Goal: Transaction & Acquisition: Purchase product/service

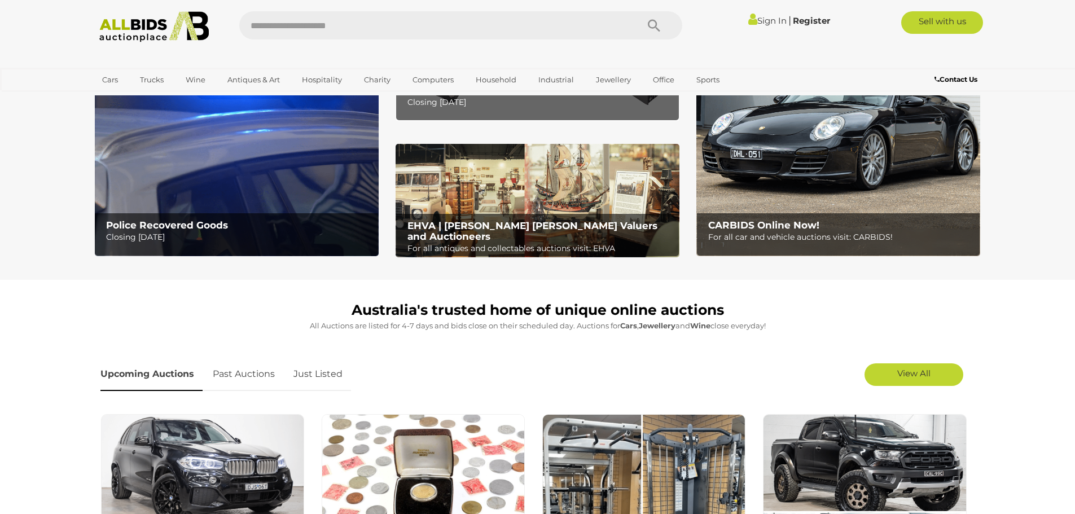
scroll to position [282, 0]
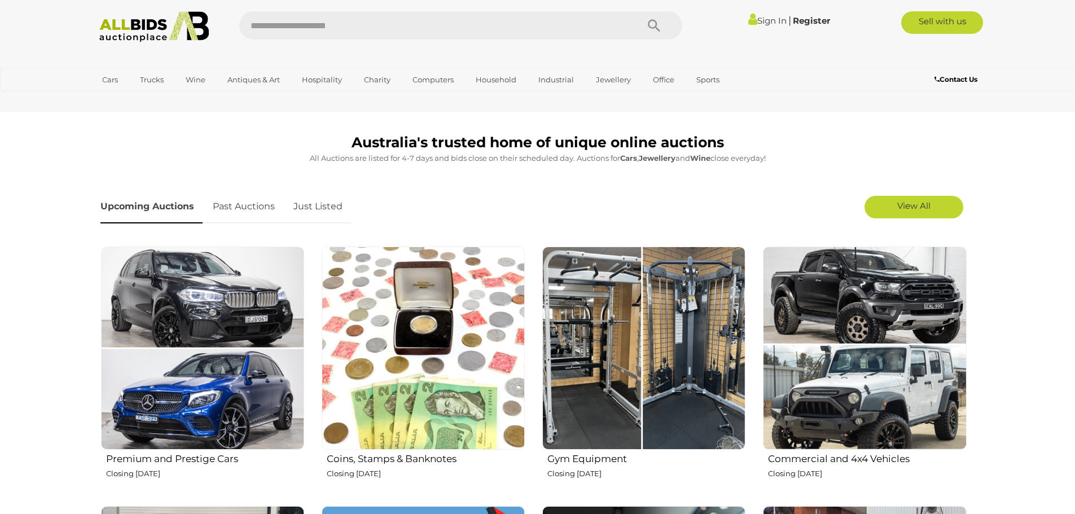
click at [670, 353] on img at bounding box center [643, 348] width 203 height 203
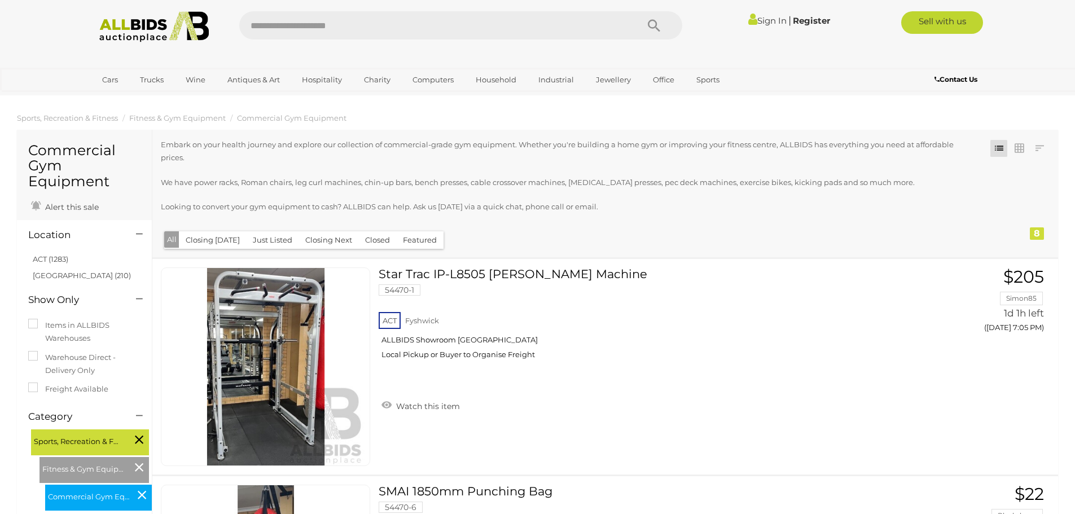
click at [157, 36] on img at bounding box center [154, 26] width 122 height 31
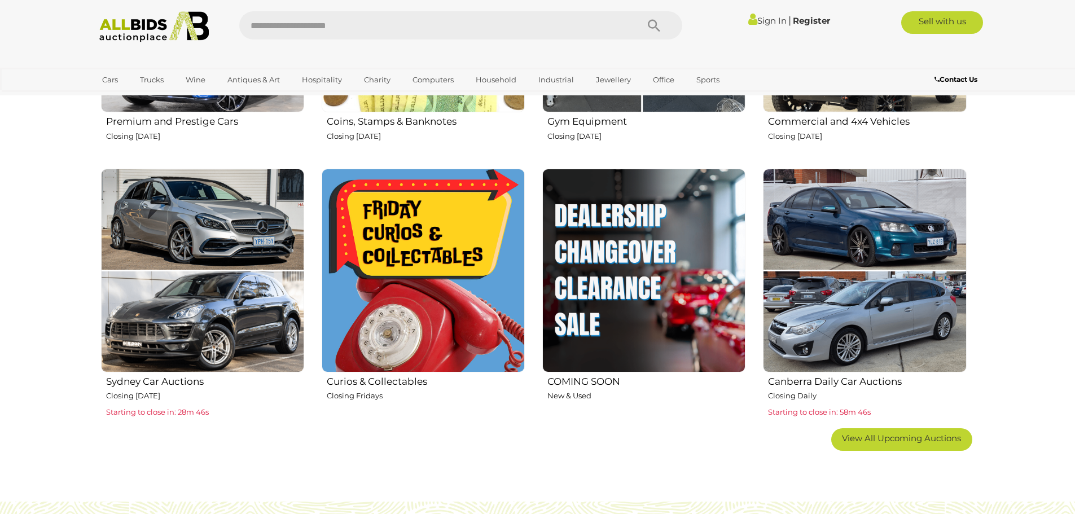
scroll to position [621, 0]
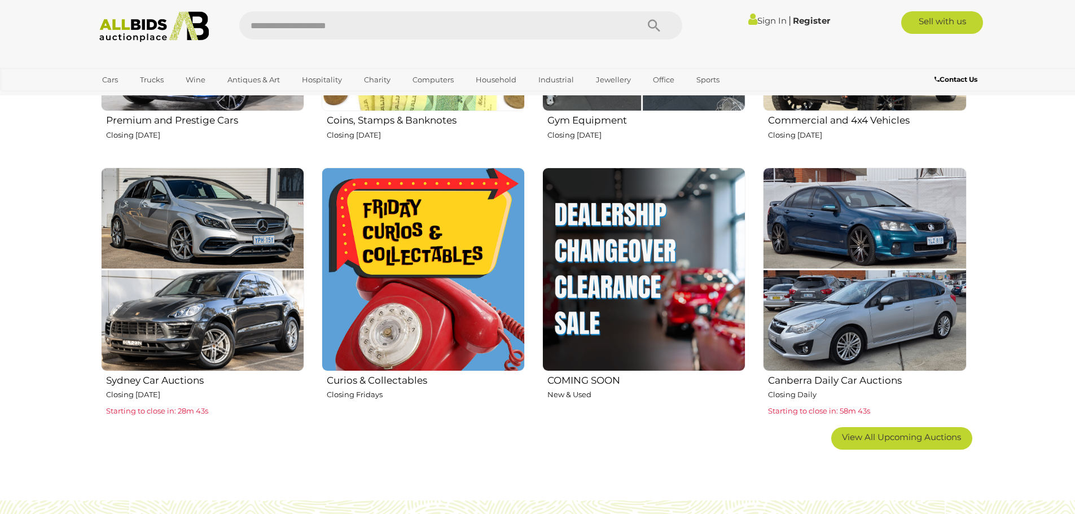
click at [673, 252] on img at bounding box center [643, 269] width 203 height 203
click at [668, 265] on img at bounding box center [643, 269] width 203 height 203
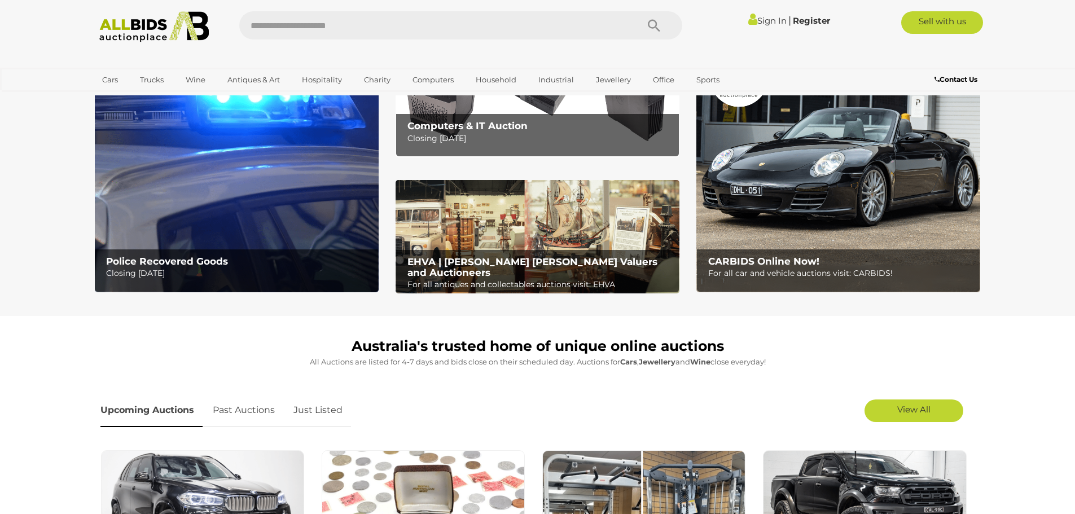
scroll to position [56, 0]
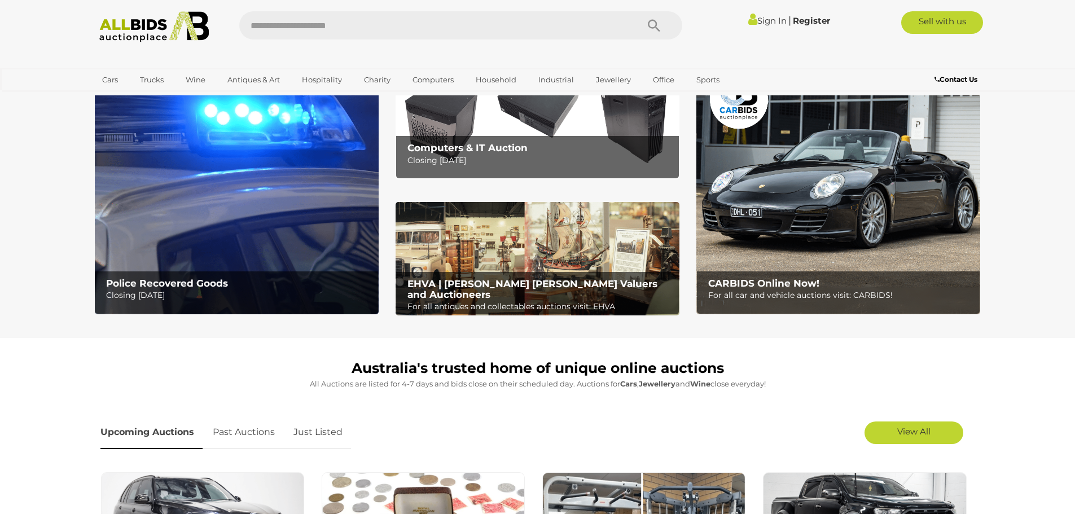
click at [501, 275] on div "EHVA | Evans Hastings Valuers and Auctioneers For all antiques and collectables…" at bounding box center [540, 296] width 277 height 48
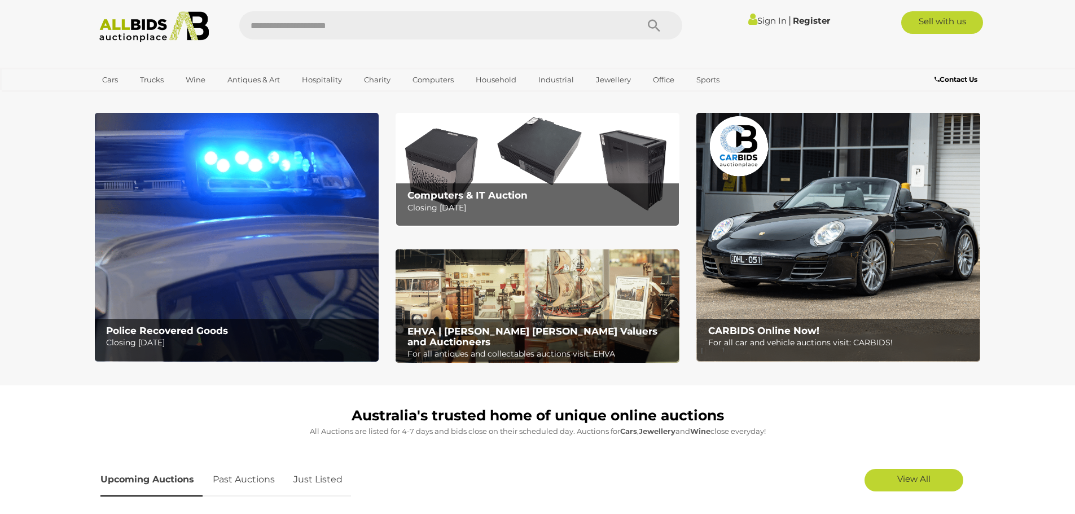
scroll to position [0, 0]
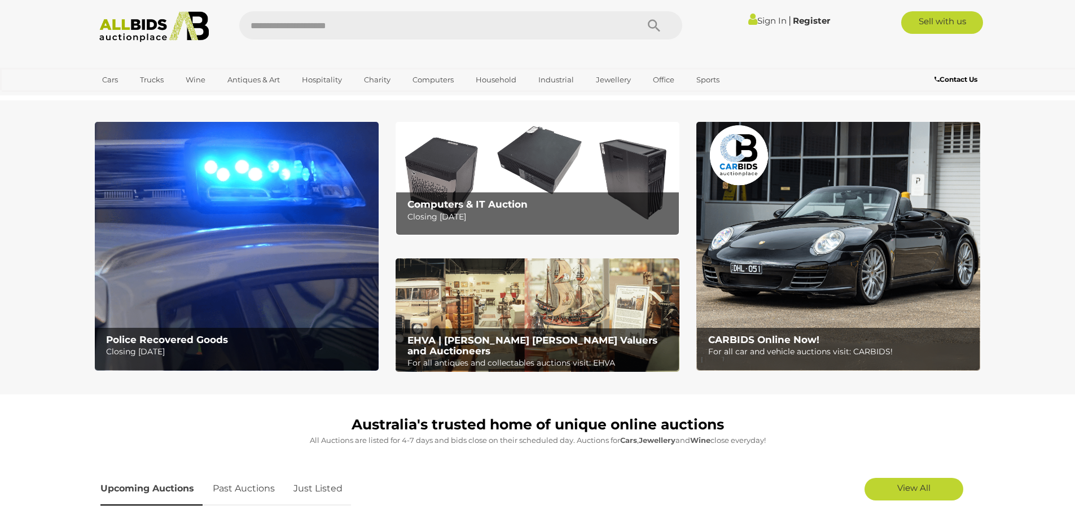
click at [213, 264] on img at bounding box center [237, 246] width 284 height 249
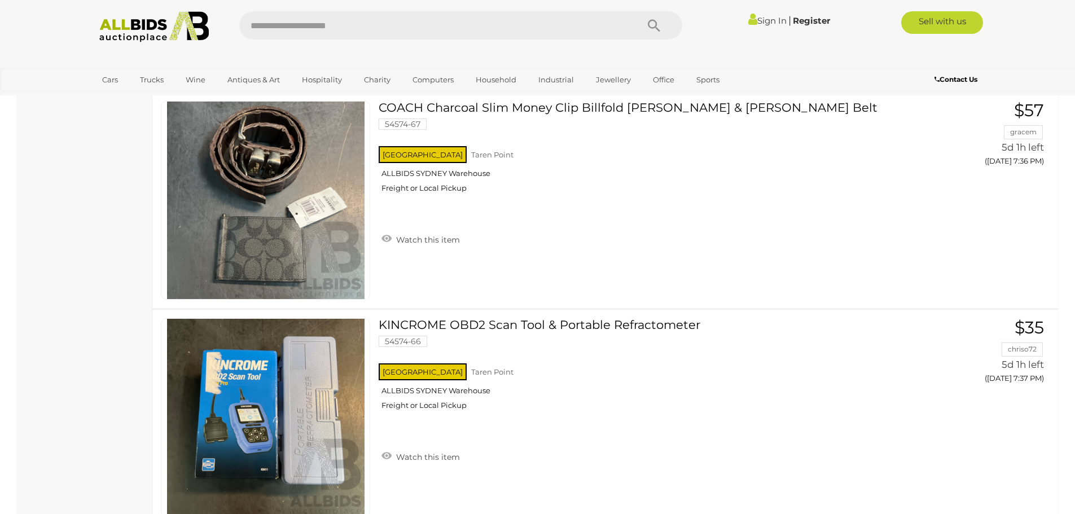
scroll to position [8239, 0]
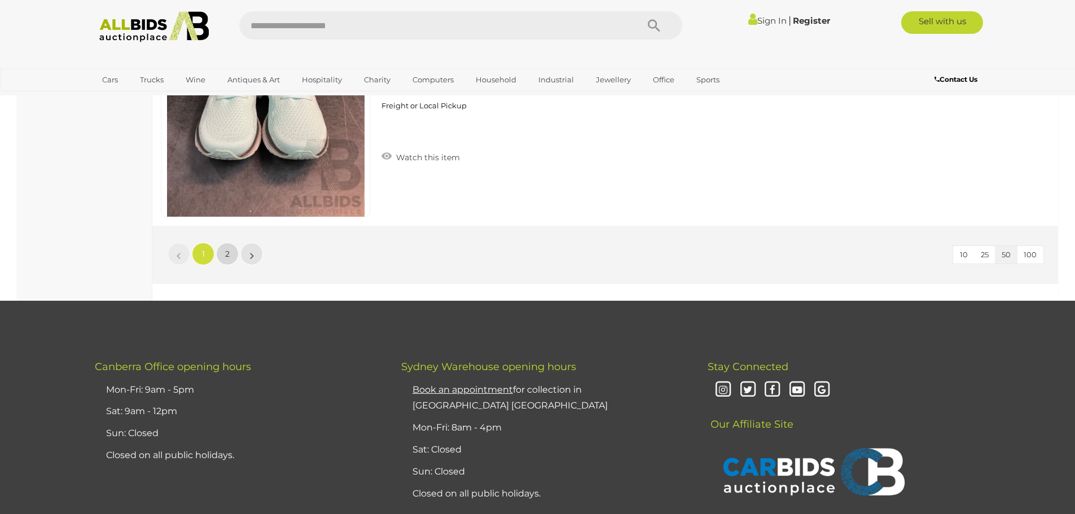
click at [221, 256] on link "2" at bounding box center [227, 254] width 23 height 23
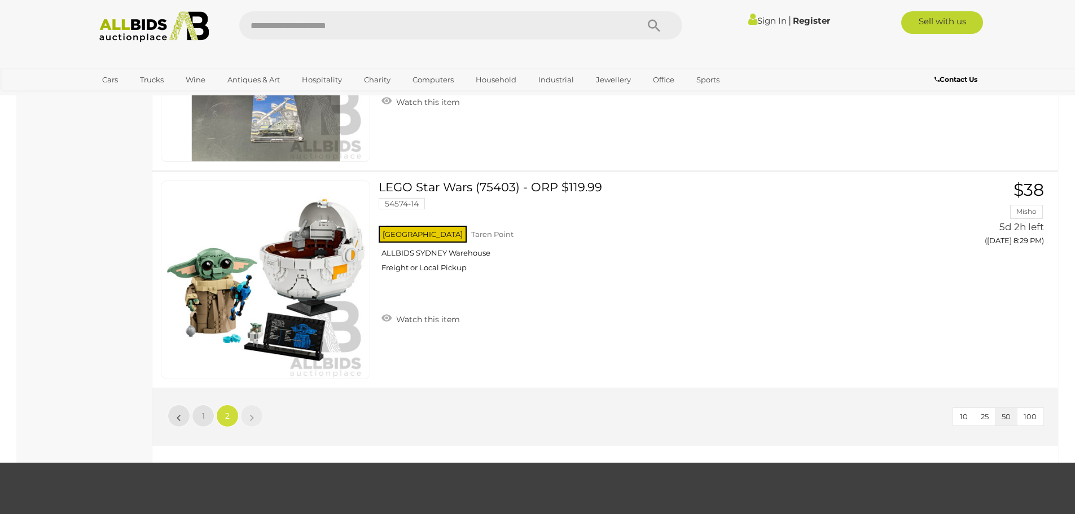
scroll to position [10298, 0]
